Goal: Task Accomplishment & Management: Use online tool/utility

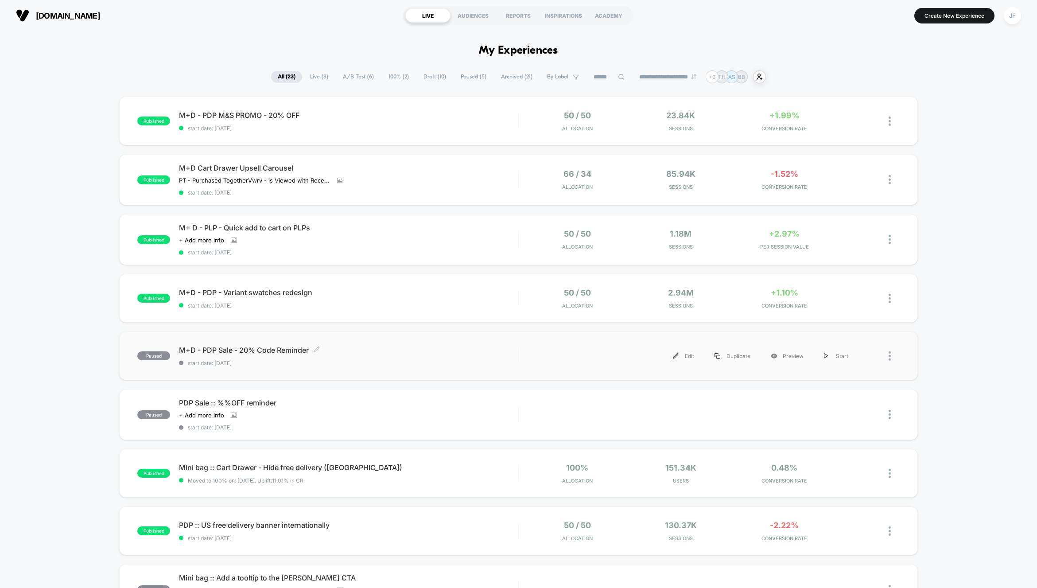
click at [351, 363] on span "start date: [DATE]" at bounding box center [348, 363] width 339 height 7
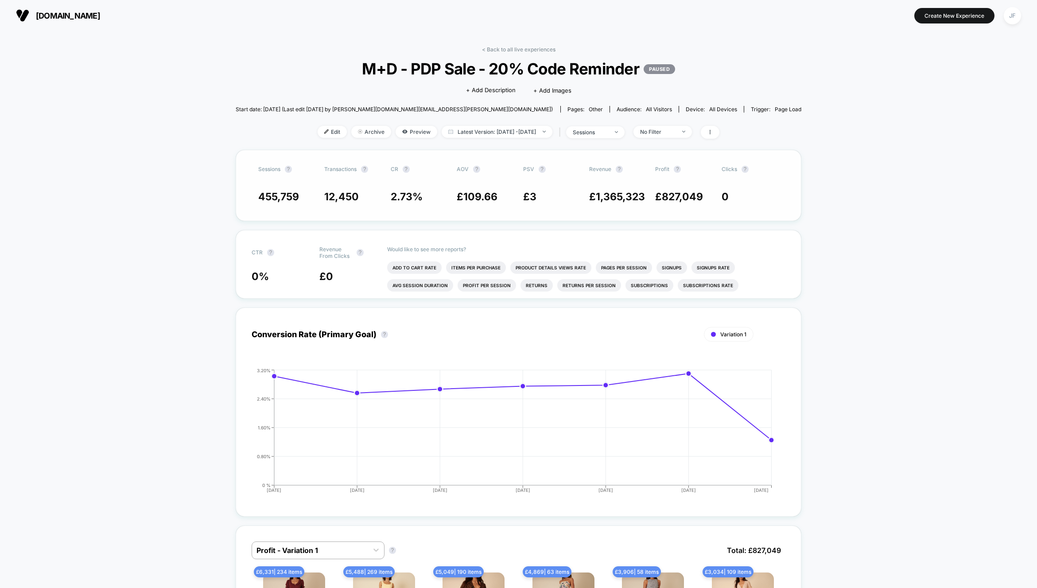
scroll to position [8, 0]
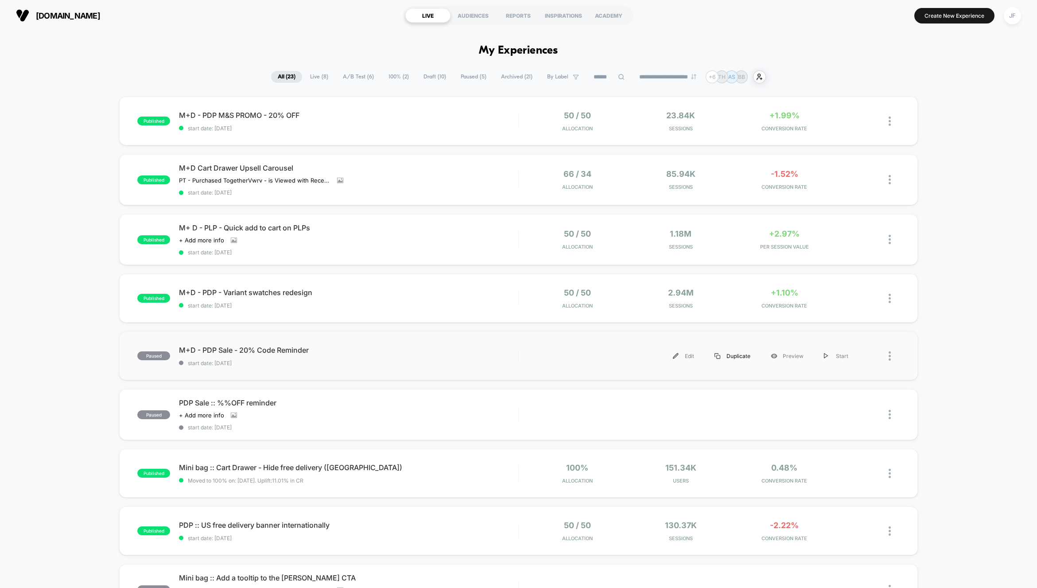
click at [740, 360] on div "Duplicate" at bounding box center [732, 356] width 56 height 20
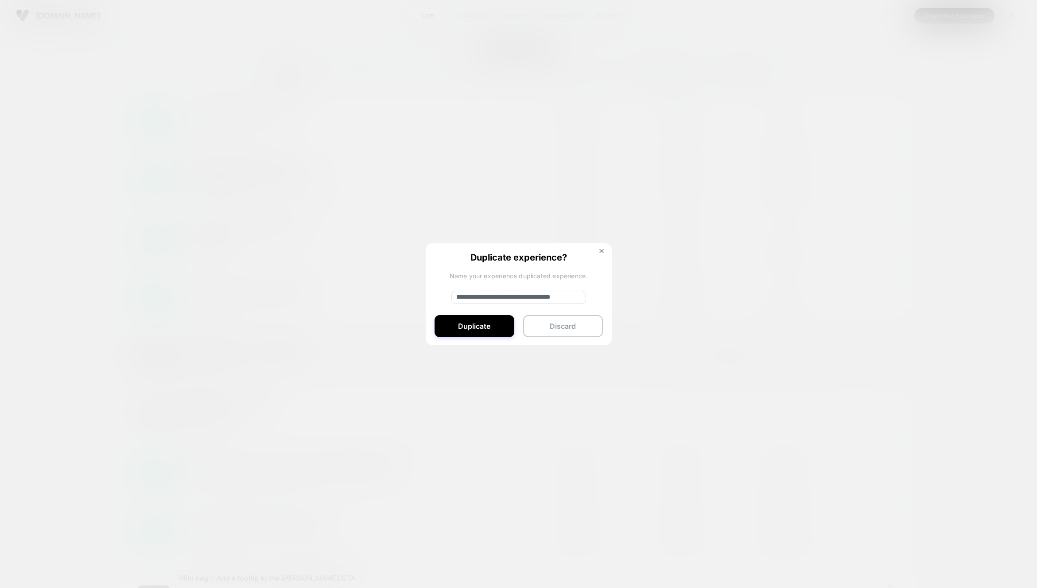
drag, startPoint x: 486, startPoint y: 296, endPoint x: 446, endPoint y: 295, distance: 39.4
click at [446, 295] on div "**********" at bounding box center [519, 294] width 186 height 103
type input "**********"
drag, startPoint x: 478, startPoint y: 297, endPoint x: 400, endPoint y: 295, distance: 78.4
click at [527, 346] on div "**********" at bounding box center [692, 356] width 330 height 20
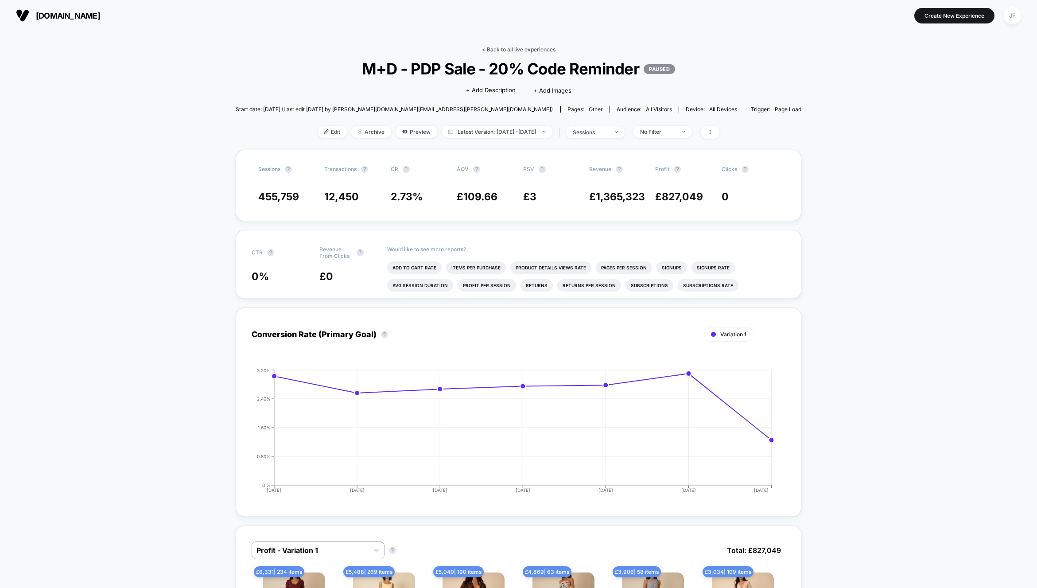
click at [514, 50] on link "< Back to all live experiences" at bounding box center [519, 49] width 74 height 7
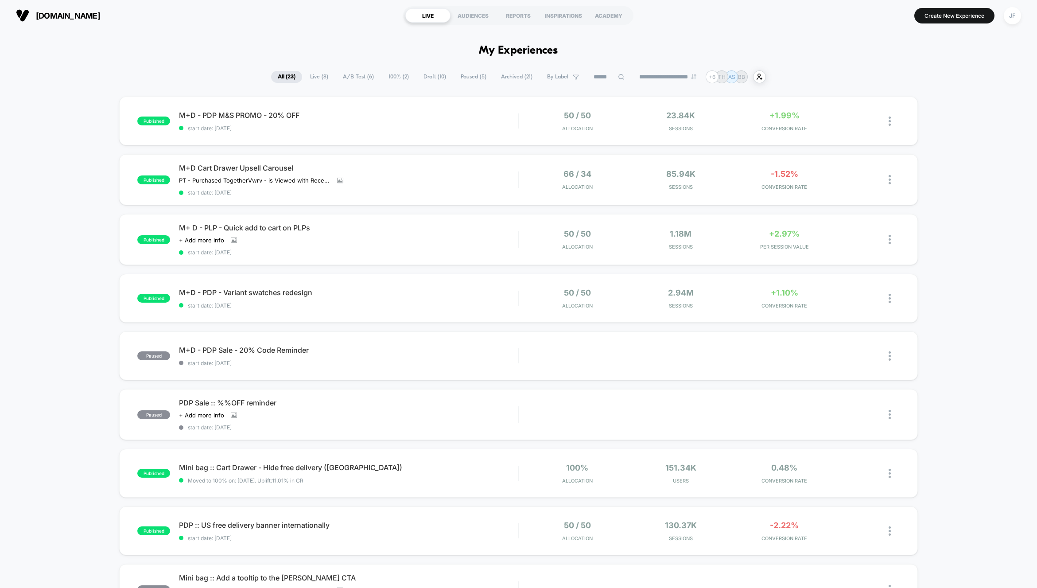
click at [429, 76] on span "Draft ( 10 )" at bounding box center [435, 77] width 36 height 12
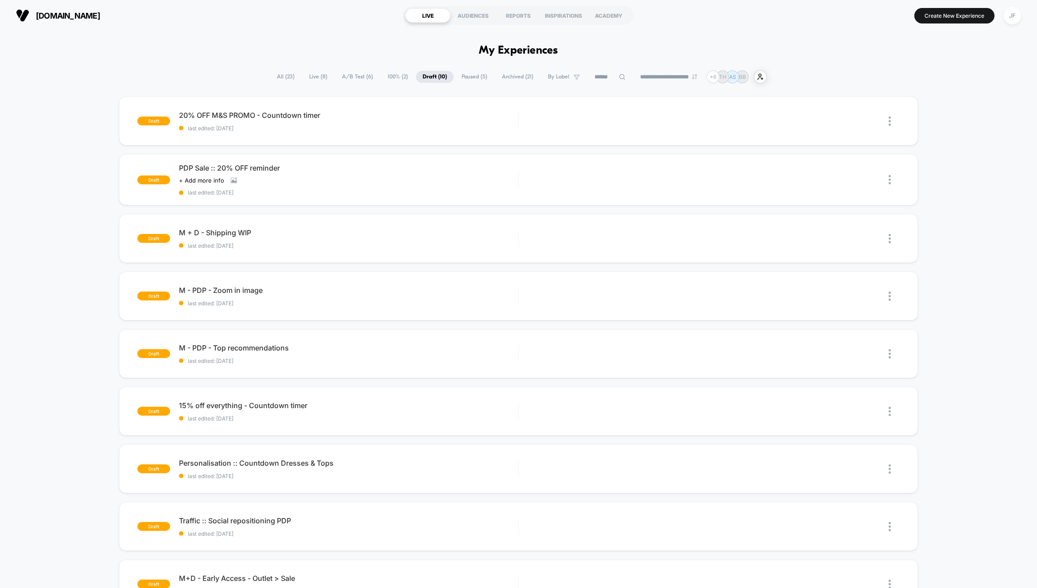
click at [275, 77] on span "All ( 23 )" at bounding box center [285, 77] width 31 height 12
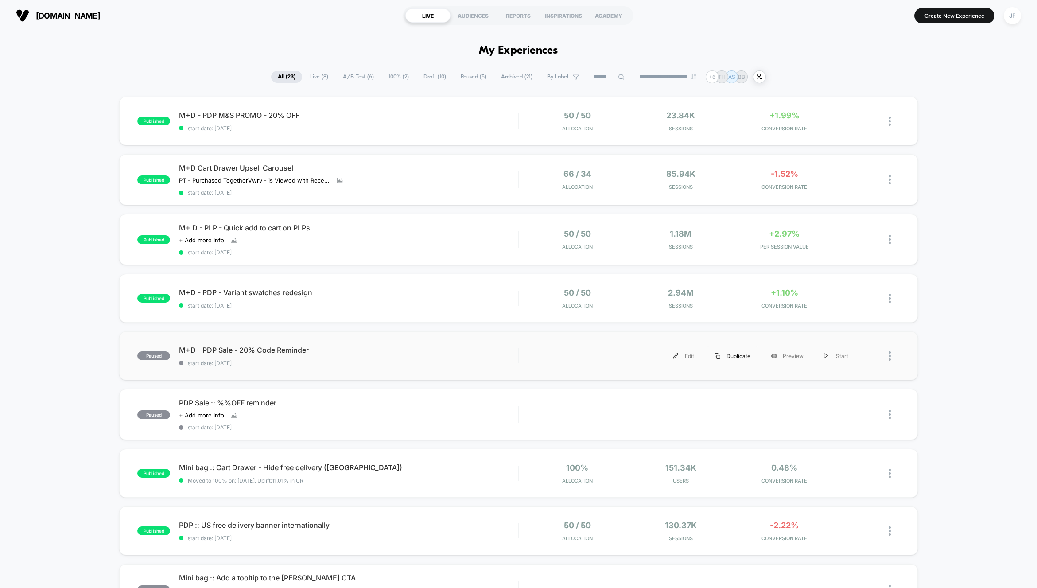
click at [741, 356] on div "Duplicate" at bounding box center [732, 356] width 56 height 20
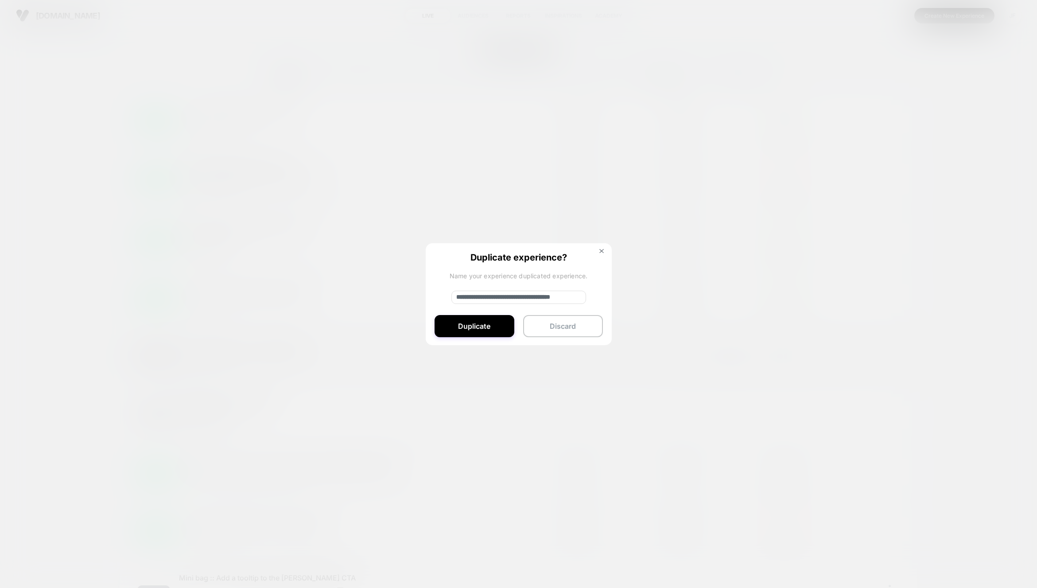
drag, startPoint x: 508, startPoint y: 296, endPoint x: 458, endPoint y: 297, distance: 50.0
click at [458, 297] on input "**********" at bounding box center [518, 297] width 135 height 13
click at [566, 299] on input "**********" at bounding box center [518, 297] width 135 height 13
type input "**********"
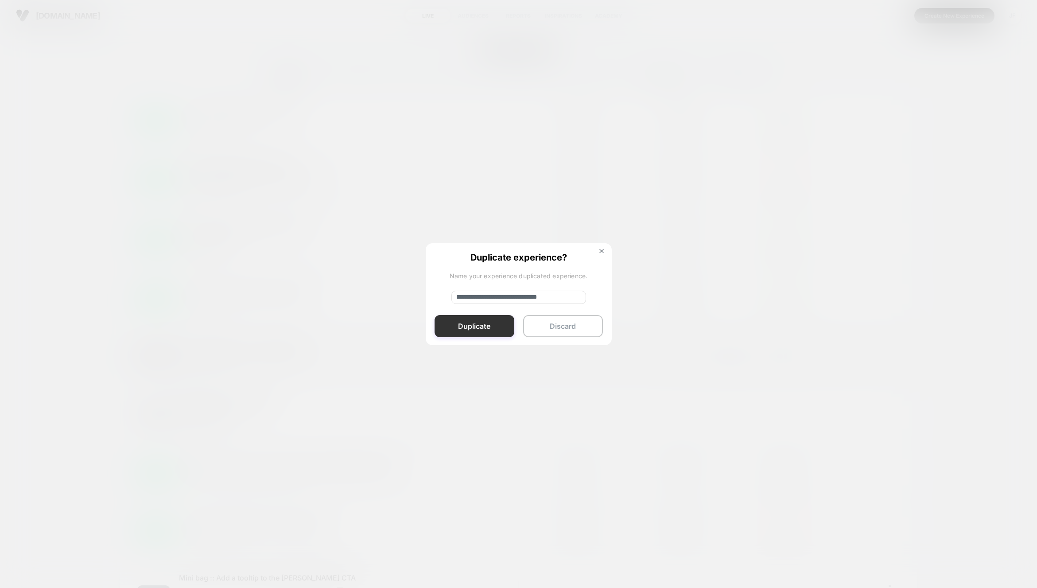
click at [485, 330] on button "Duplicate" at bounding box center [474, 326] width 80 height 22
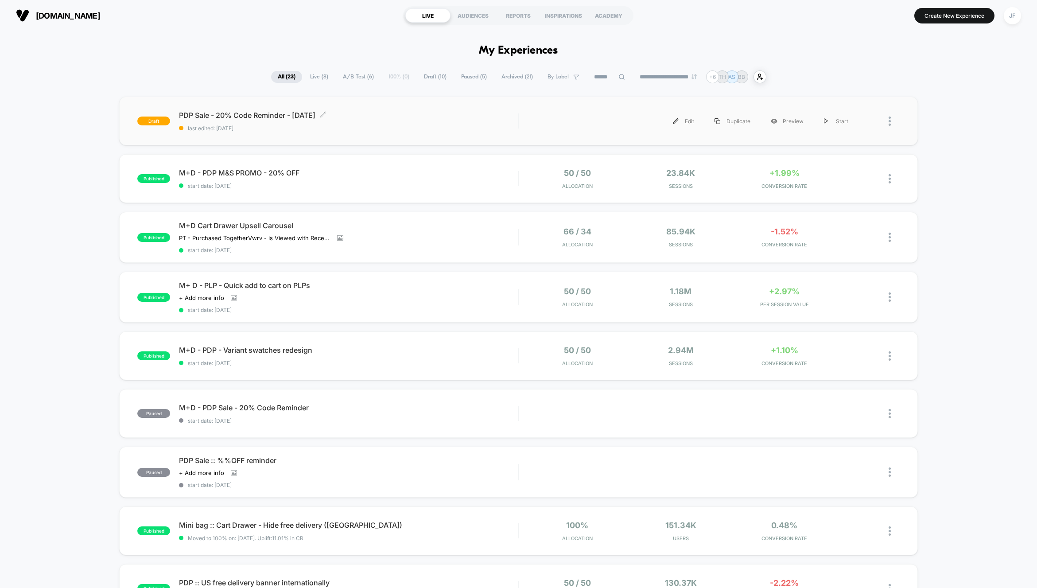
click at [420, 125] on span "last edited: [DATE]" at bounding box center [348, 128] width 339 height 7
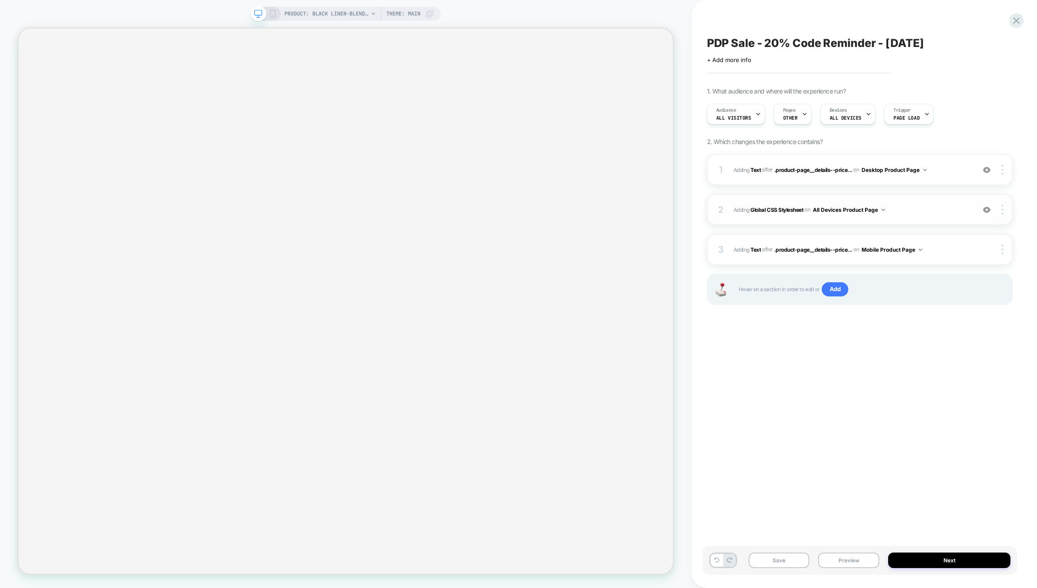
click at [882, 208] on button "All Devices Product Page" at bounding box center [849, 209] width 72 height 11
click at [926, 198] on div "2 Adding Global CSS Stylesheet on All Devices Product Page Add Before Add After…" at bounding box center [860, 209] width 306 height 31
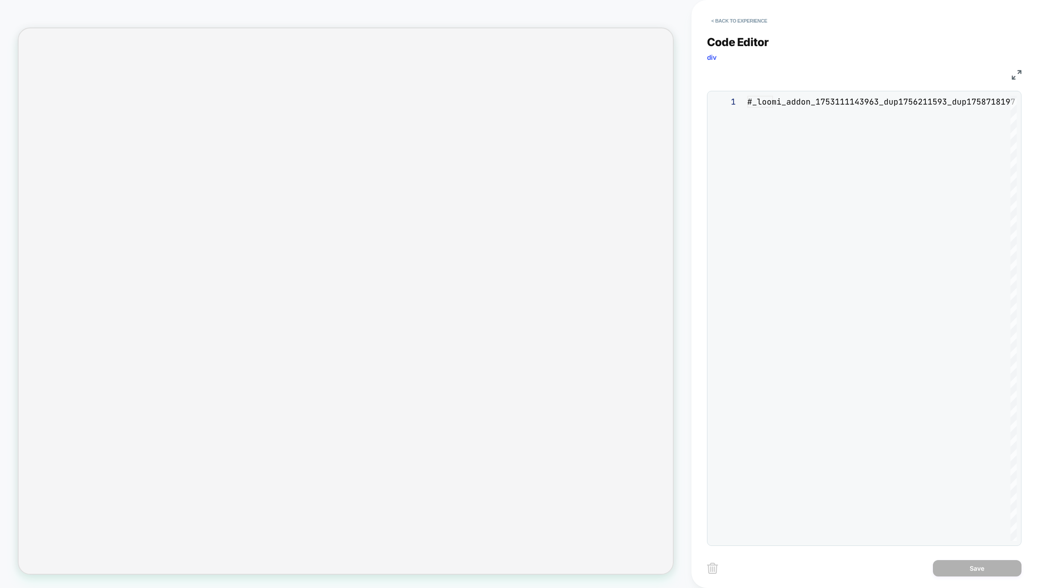
scroll to position [120, 0]
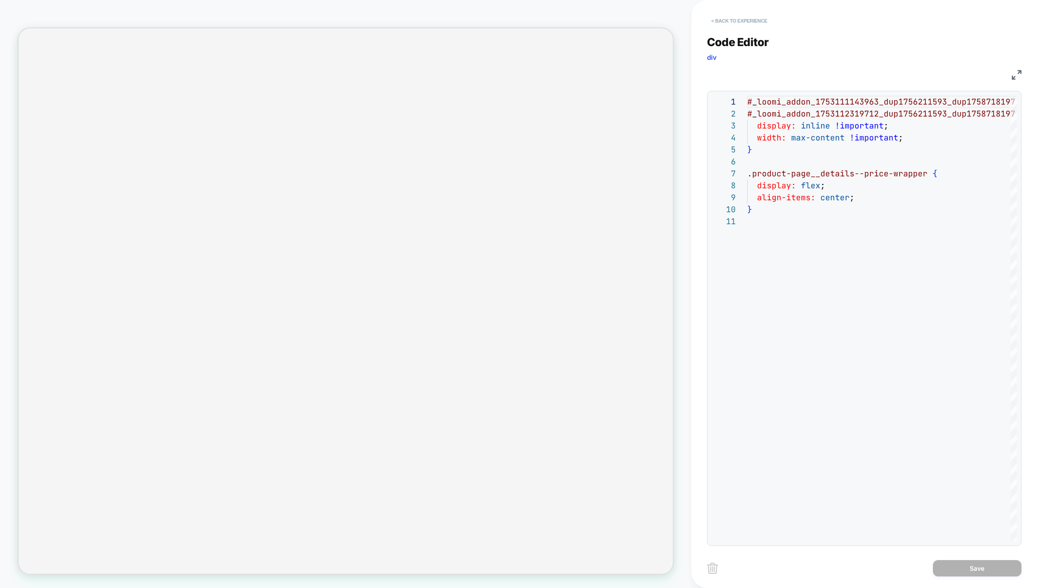
click at [715, 24] on button "< Back to experience" at bounding box center [739, 21] width 65 height 14
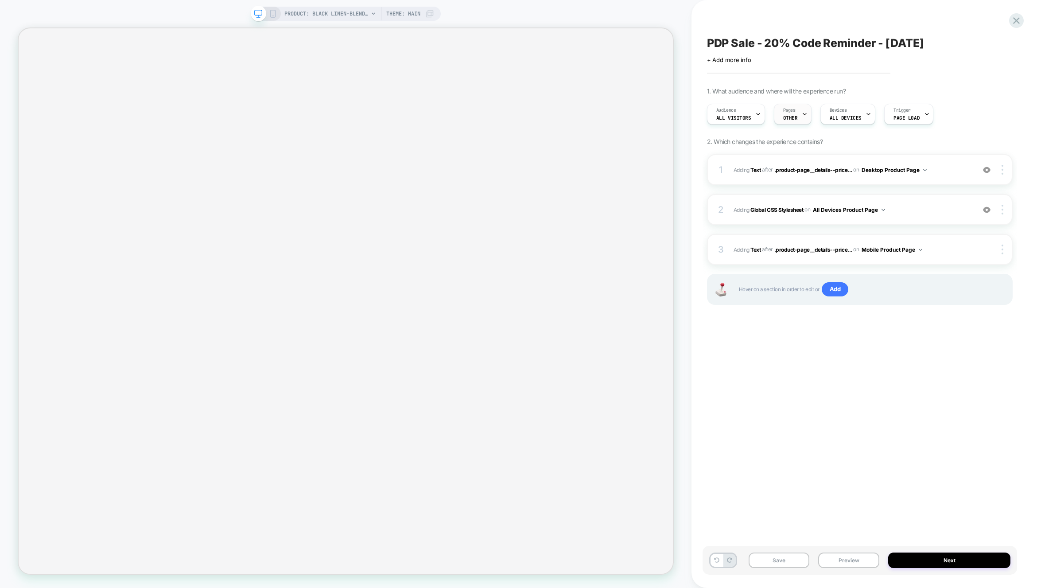
click at [802, 117] on div at bounding box center [805, 114] width 6 height 20
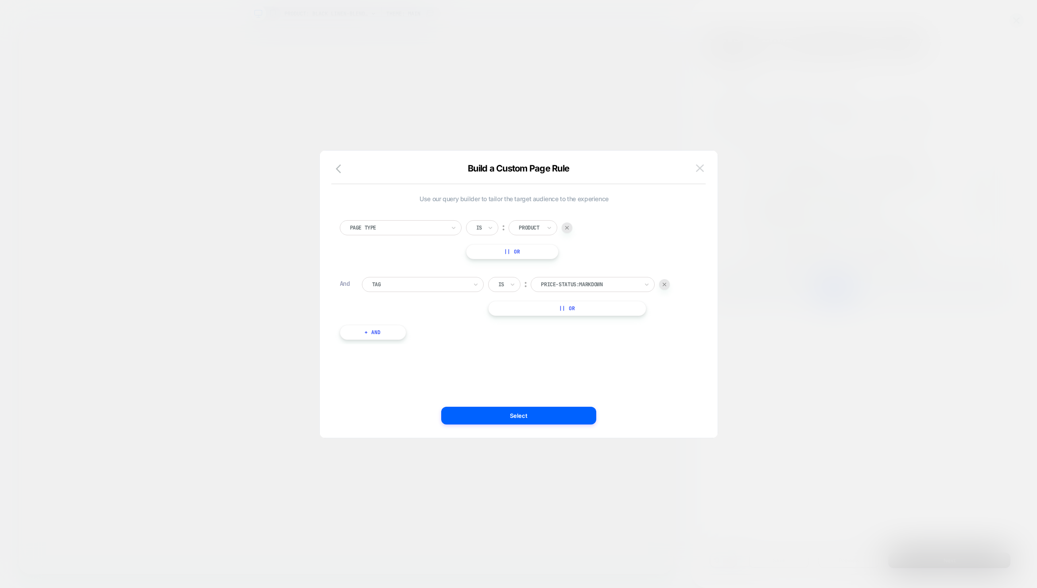
click at [699, 167] on img at bounding box center [700, 168] width 8 height 8
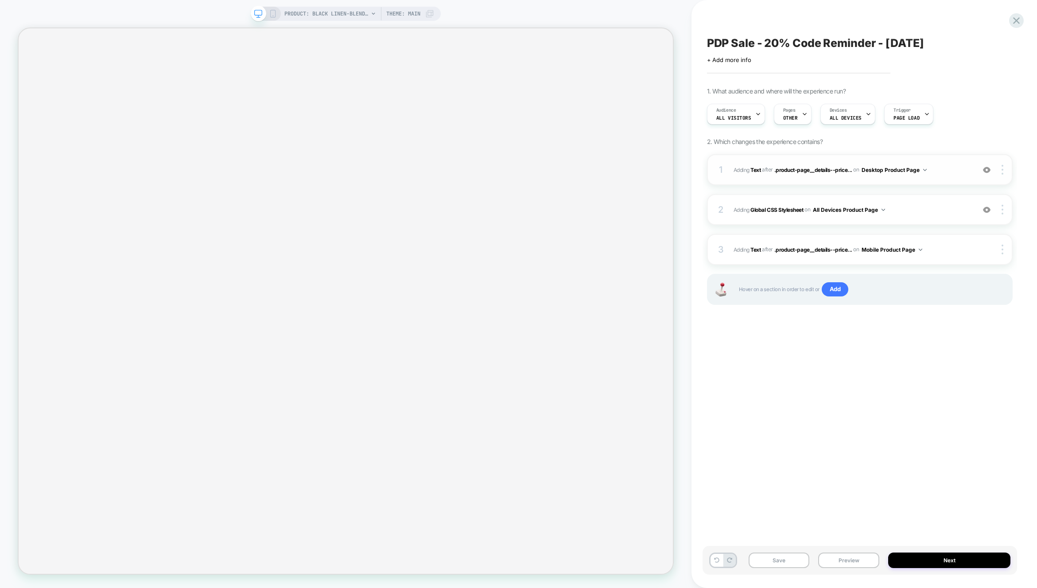
click at [930, 167] on span "#_loomi_addon_1753111143963_dup1756211593_dup1758718197 Adding Text AFTER .prod…" at bounding box center [851, 169] width 237 height 11
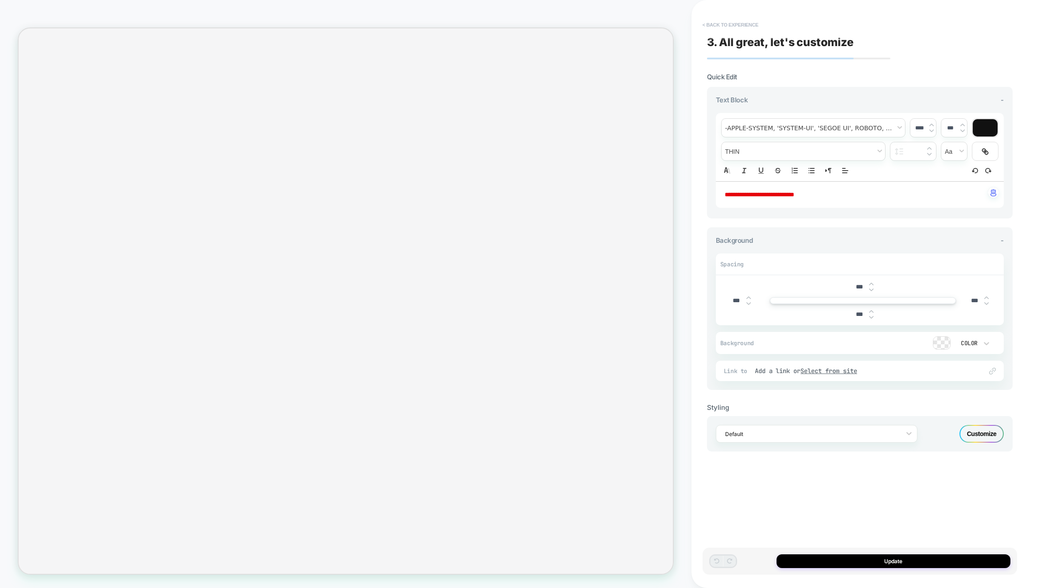
click at [706, 23] on button "< Back to experience" at bounding box center [730, 25] width 65 height 14
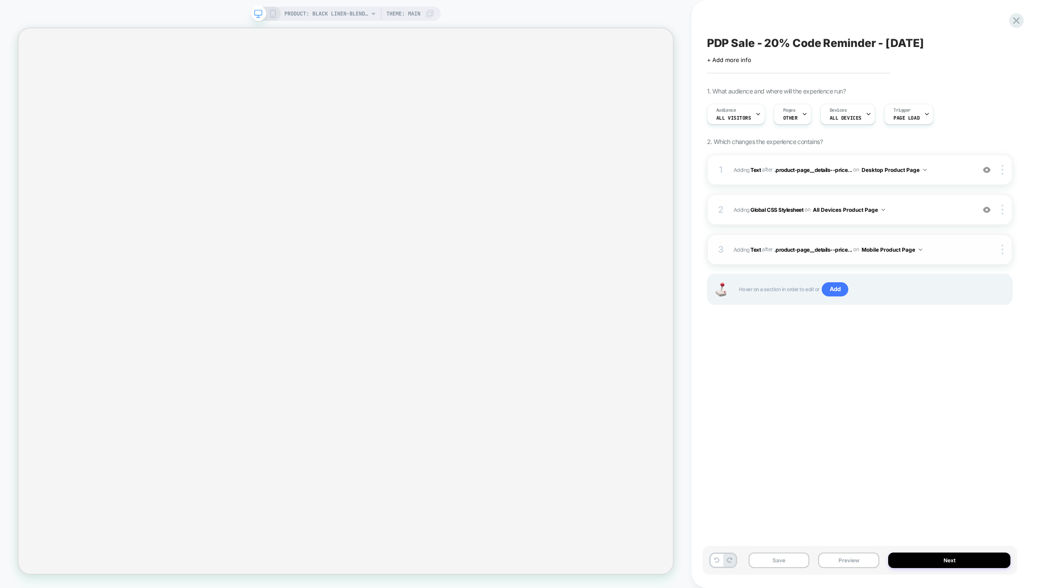
click at [923, 250] on span "#_loomi_addon_1753112319712_dup1756211593_dup1758718197 Adding Text AFTER .prod…" at bounding box center [851, 249] width 237 height 11
click at [901, 250] on button "Mobile Product Page" at bounding box center [891, 249] width 61 height 11
click at [272, 15] on icon at bounding box center [273, 14] width 8 height 8
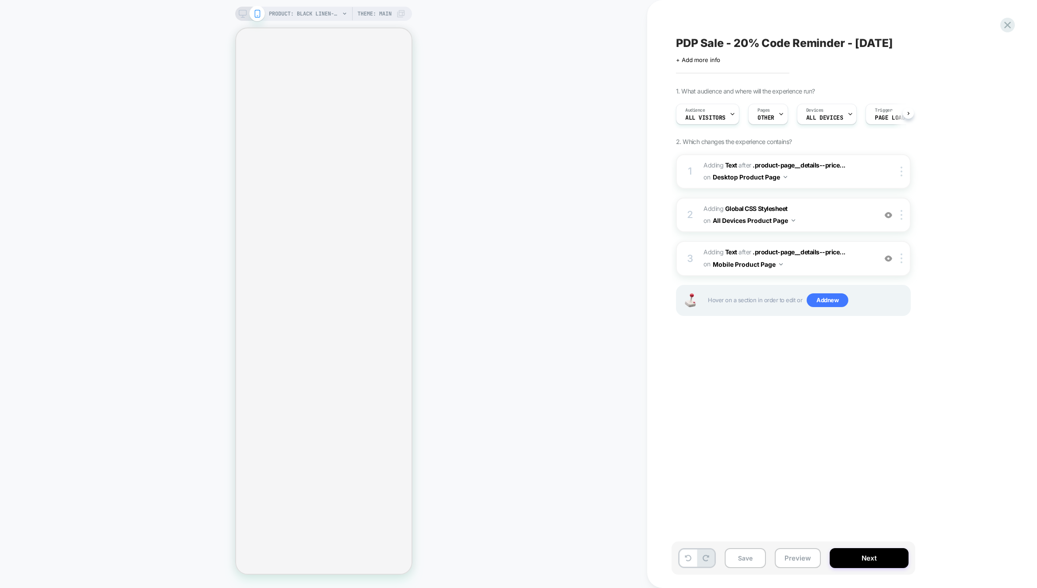
scroll to position [0, 0]
select select "**"
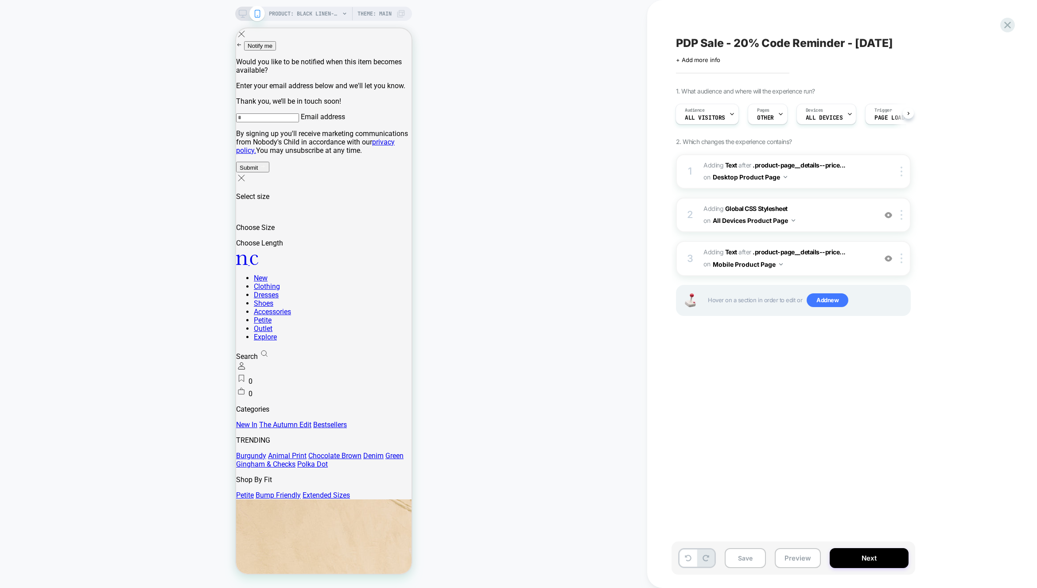
scroll to position [0, 0]
click at [784, 260] on span "#_loomi_addon_1753112319712_dup1756211593_dup1758718197 Adding Text AFTER .prod…" at bounding box center [787, 258] width 169 height 24
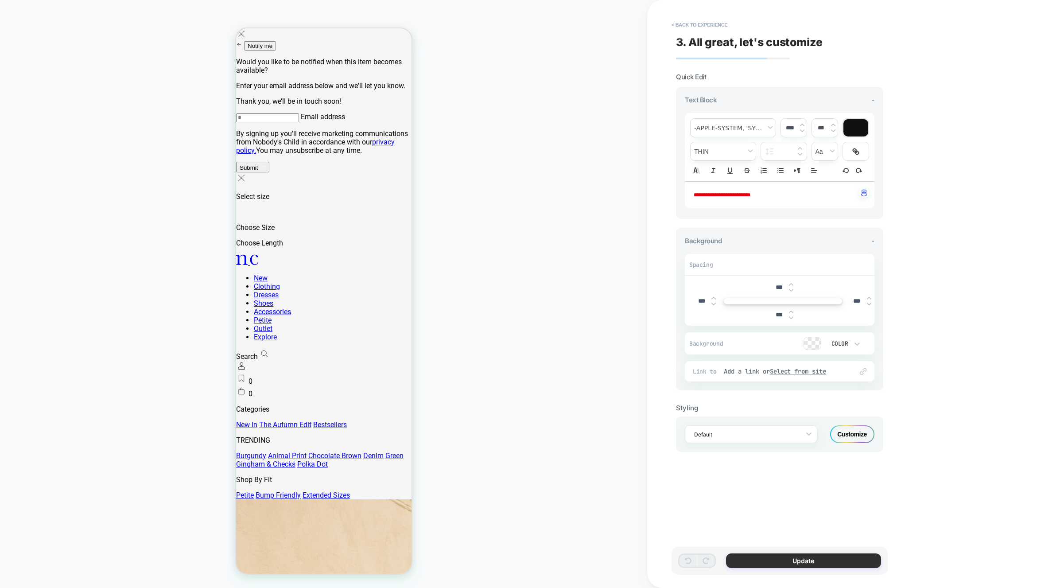
click at [808, 563] on button "Update" at bounding box center [803, 560] width 155 height 15
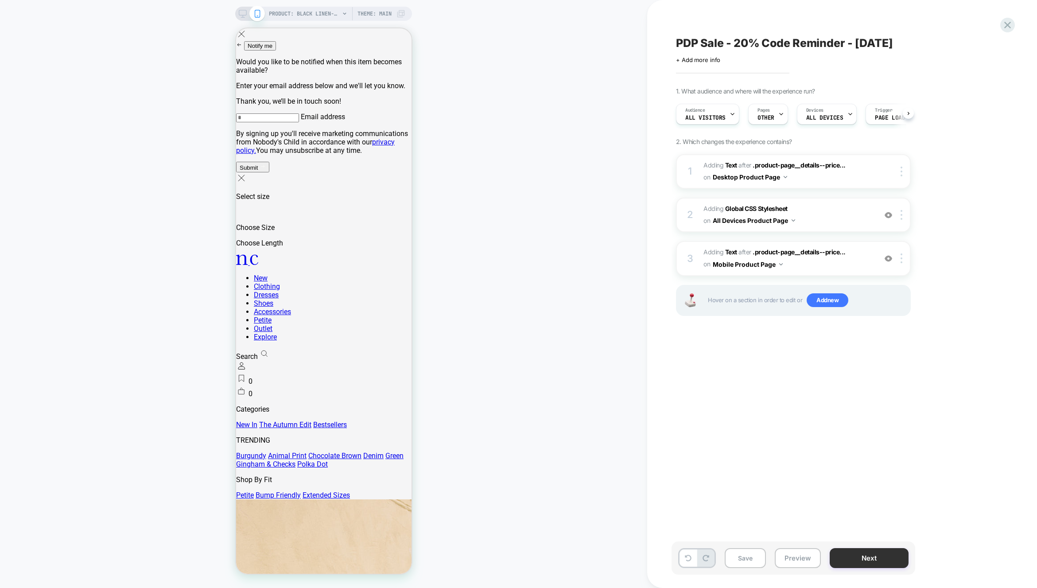
scroll to position [0, 0]
click at [868, 553] on button "Next" at bounding box center [869, 558] width 79 height 20
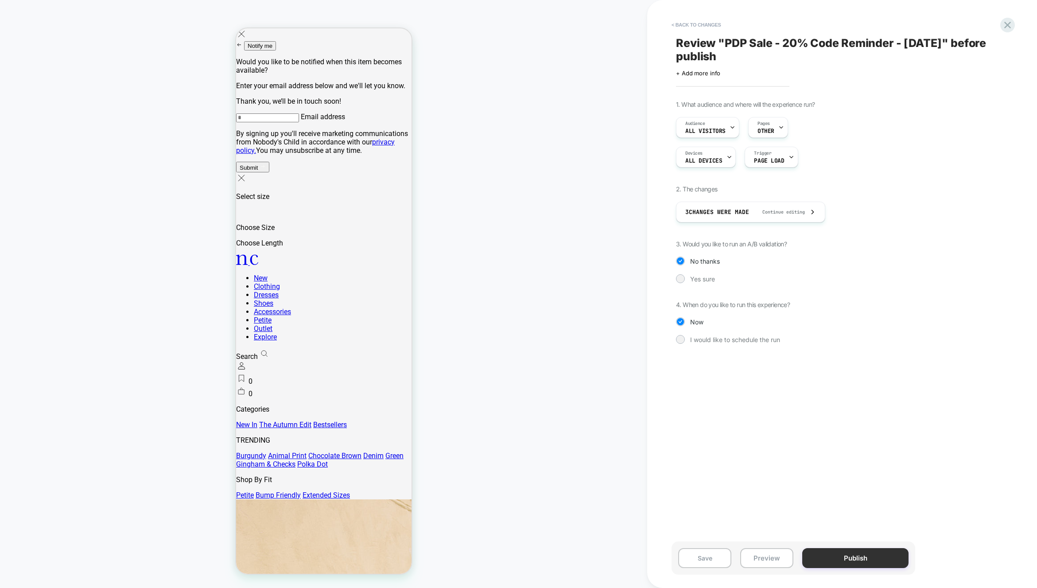
click at [830, 556] on button "Publish" at bounding box center [855, 558] width 106 height 20
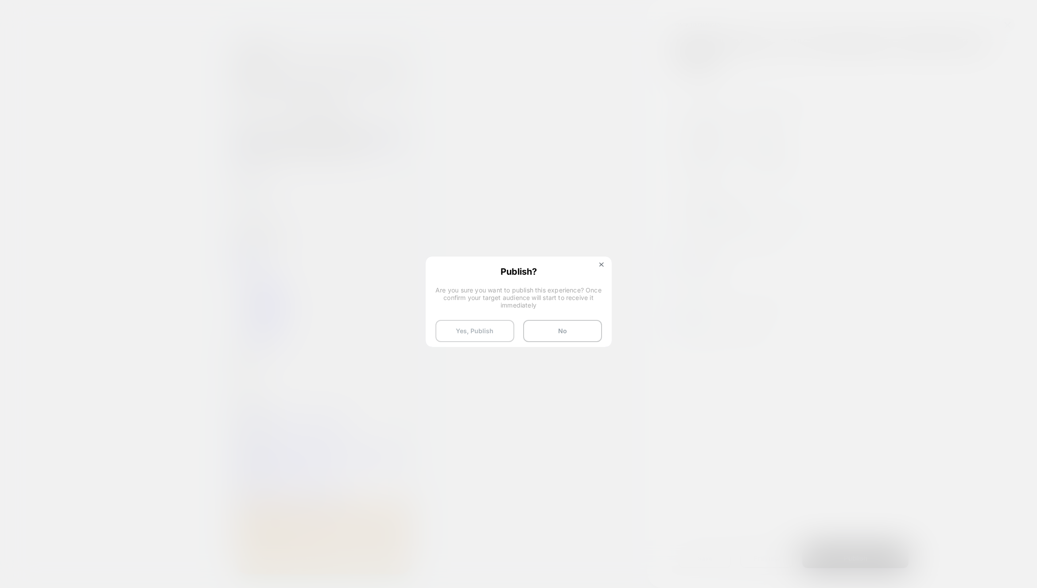
click at [473, 335] on button "Yes, Publish" at bounding box center [474, 331] width 79 height 22
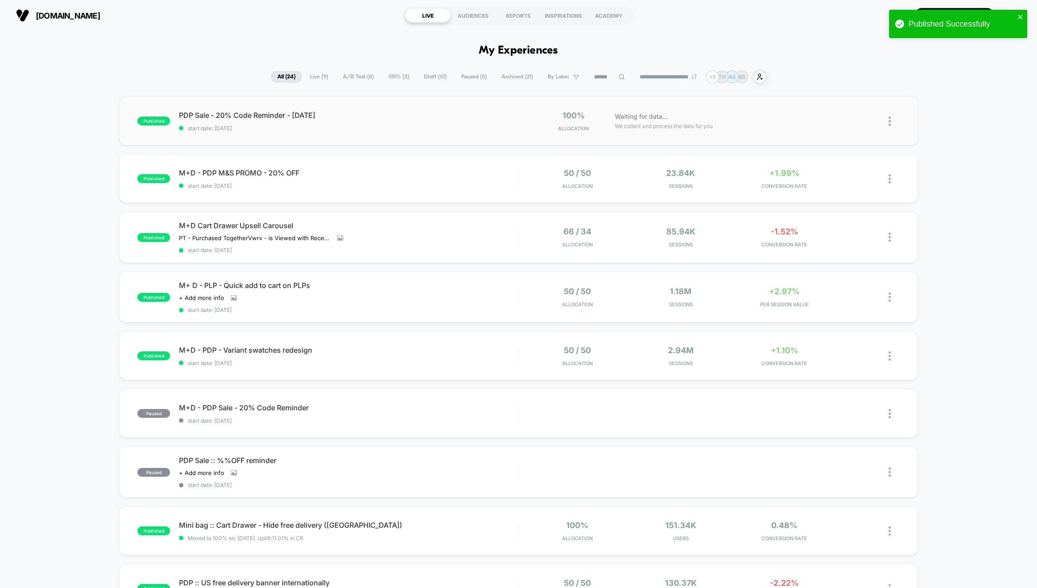
click at [446, 135] on div "published PDP Sale - 20% Code Reminder - [DATE] start date: [DATE] 100% Allocat…" at bounding box center [518, 121] width 799 height 49
